Goal: Task Accomplishment & Management: Use online tool/utility

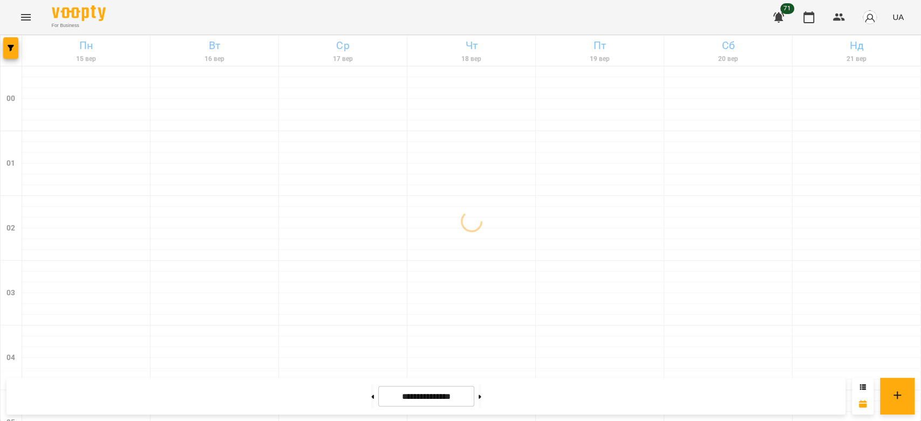
scroll to position [1247, 0]
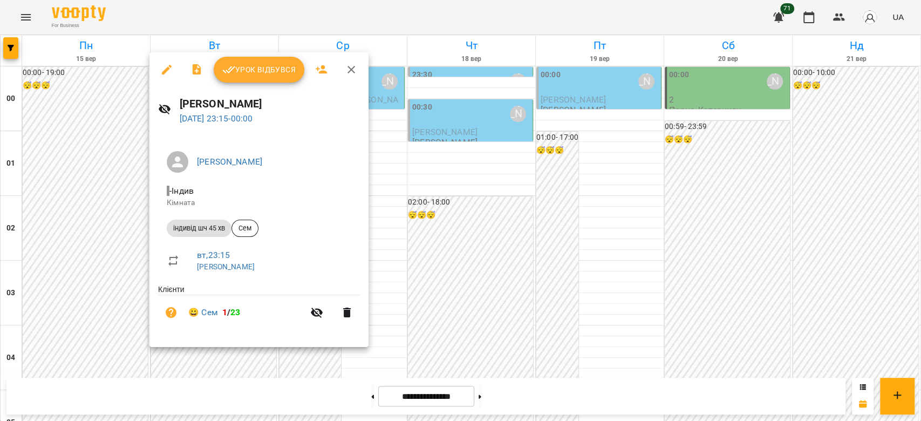
click at [248, 71] on span "Урок відбувся" at bounding box center [258, 69] width 73 height 13
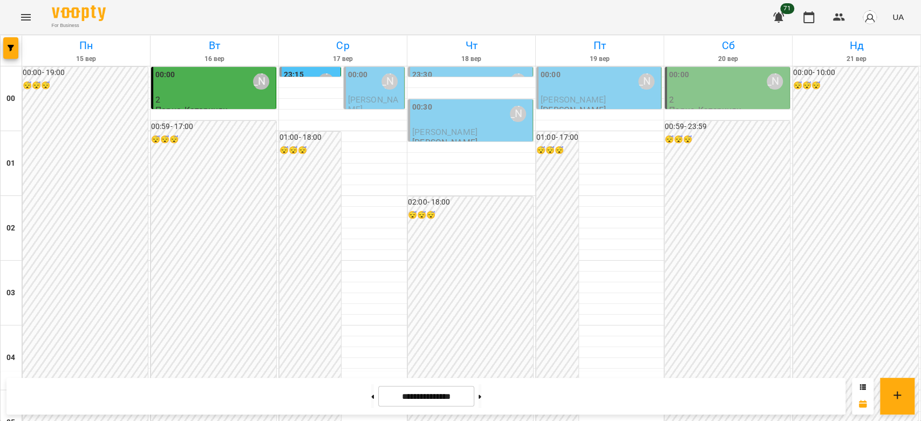
click at [377, 86] on div "[PERSON_NAME]" at bounding box center [389, 81] width 25 height 25
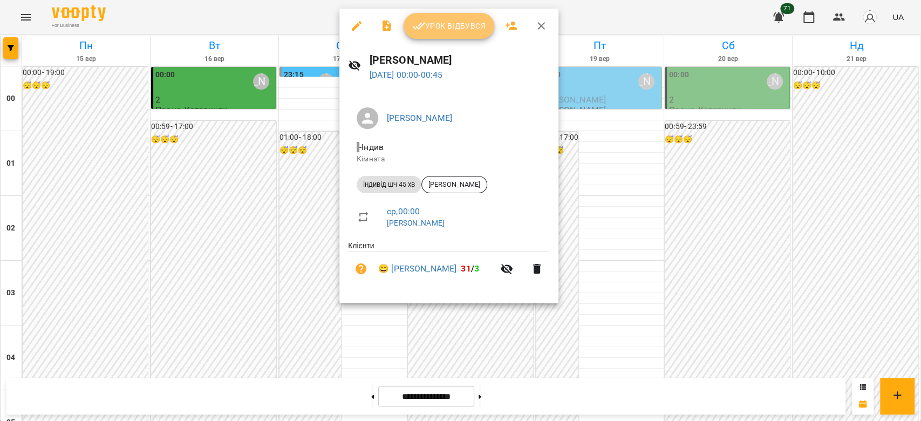
click at [456, 26] on span "Урок відбувся" at bounding box center [448, 25] width 73 height 13
